Goal: Obtain resource: Download file/media

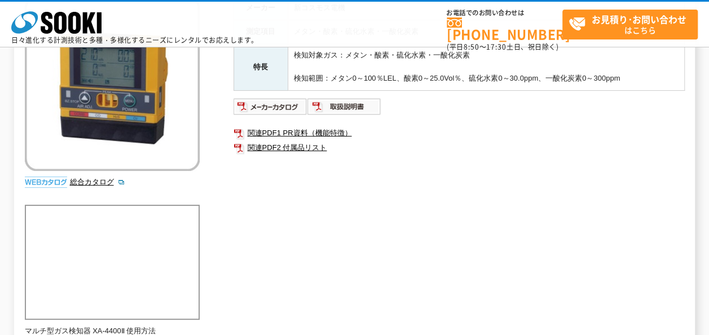
scroll to position [113, 0]
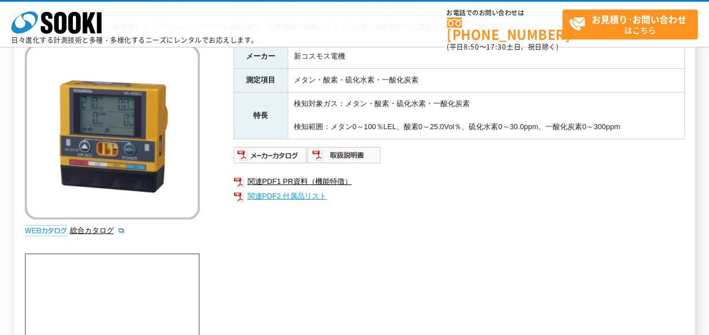
click at [310, 204] on link "関連PDF2 付属品リスト" at bounding box center [458, 196] width 451 height 15
click at [290, 189] on link "関連PDF1 PR資料（機能特徴）" at bounding box center [458, 181] width 451 height 15
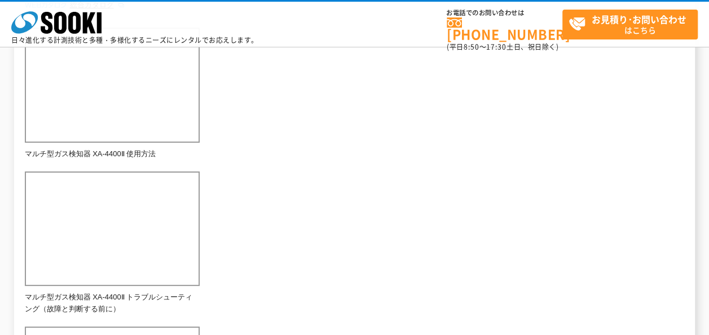
scroll to position [507, 0]
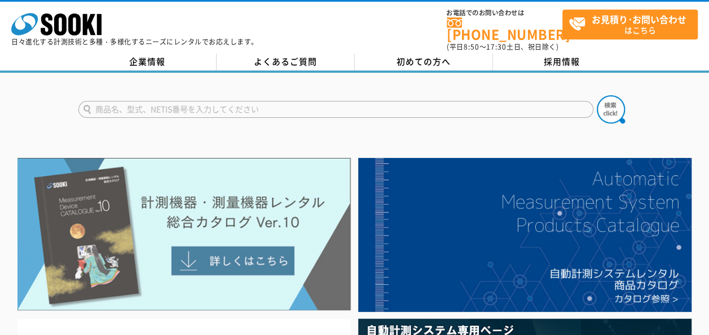
click at [221, 222] on img at bounding box center [183, 234] width 333 height 153
